Goal: Task Accomplishment & Management: Use online tool/utility

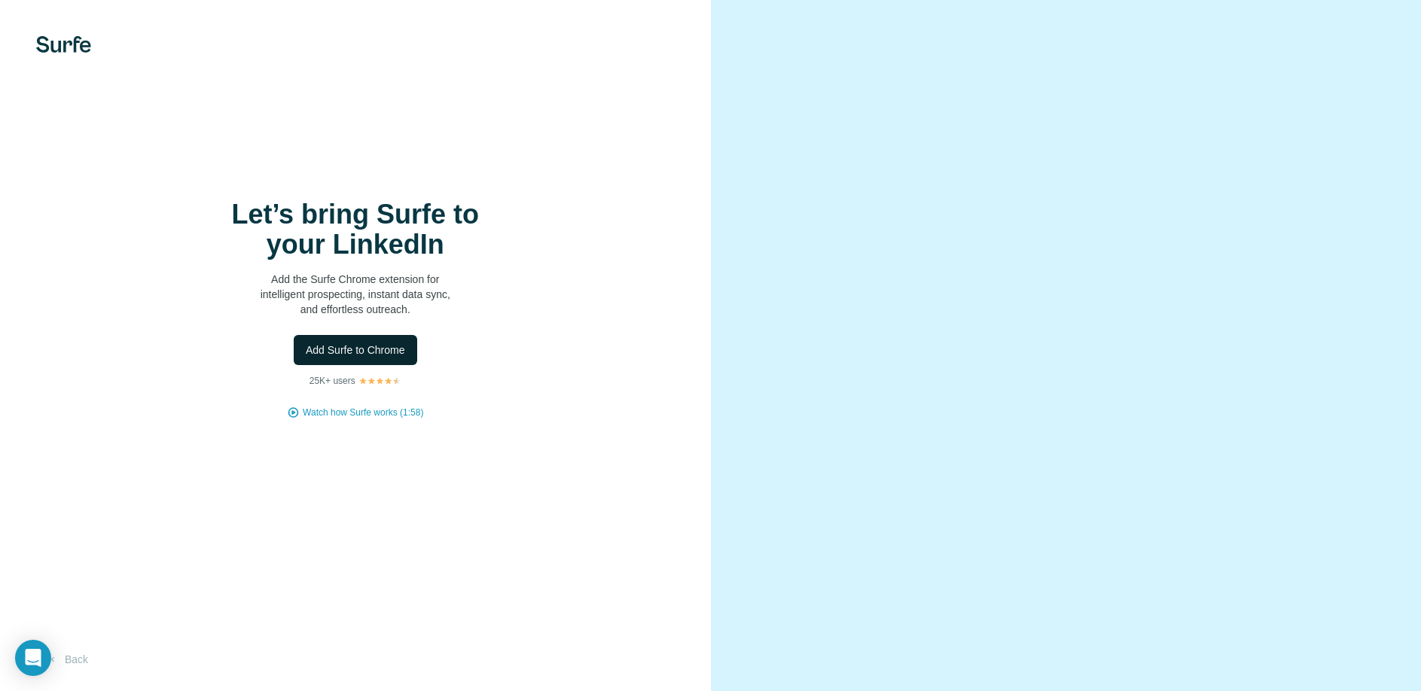
click at [382, 355] on span "Add Surfe to Chrome" at bounding box center [355, 350] width 99 height 15
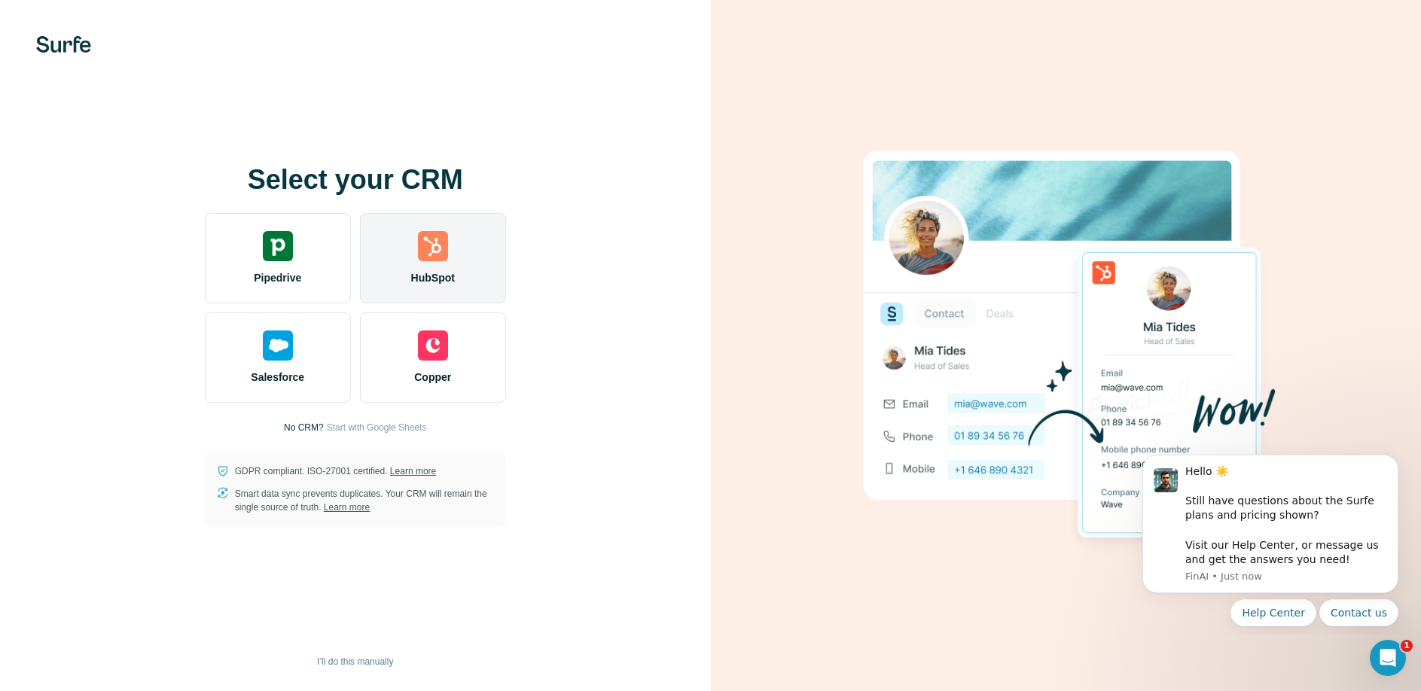
click at [452, 254] on div "HubSpot" at bounding box center [433, 258] width 146 height 90
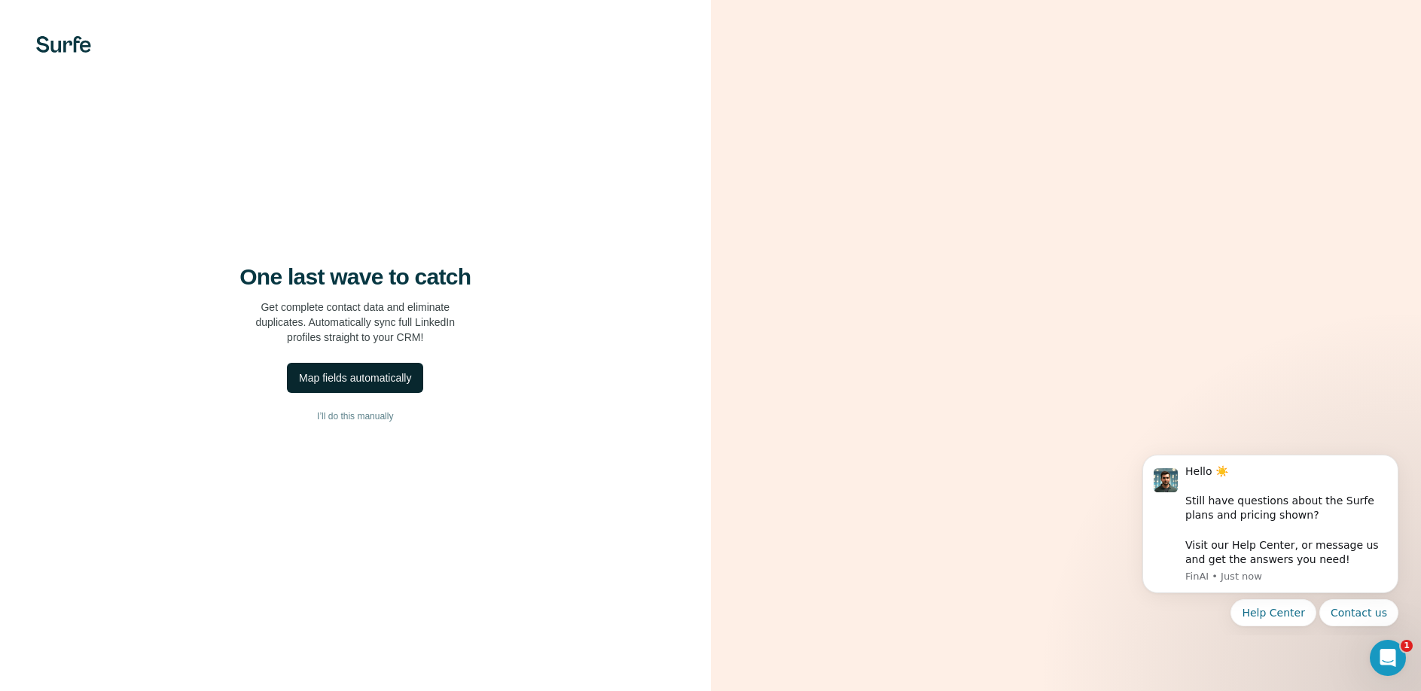
click at [345, 373] on div "Map fields automatically" at bounding box center [355, 377] width 112 height 15
